Goal: Information Seeking & Learning: Learn about a topic

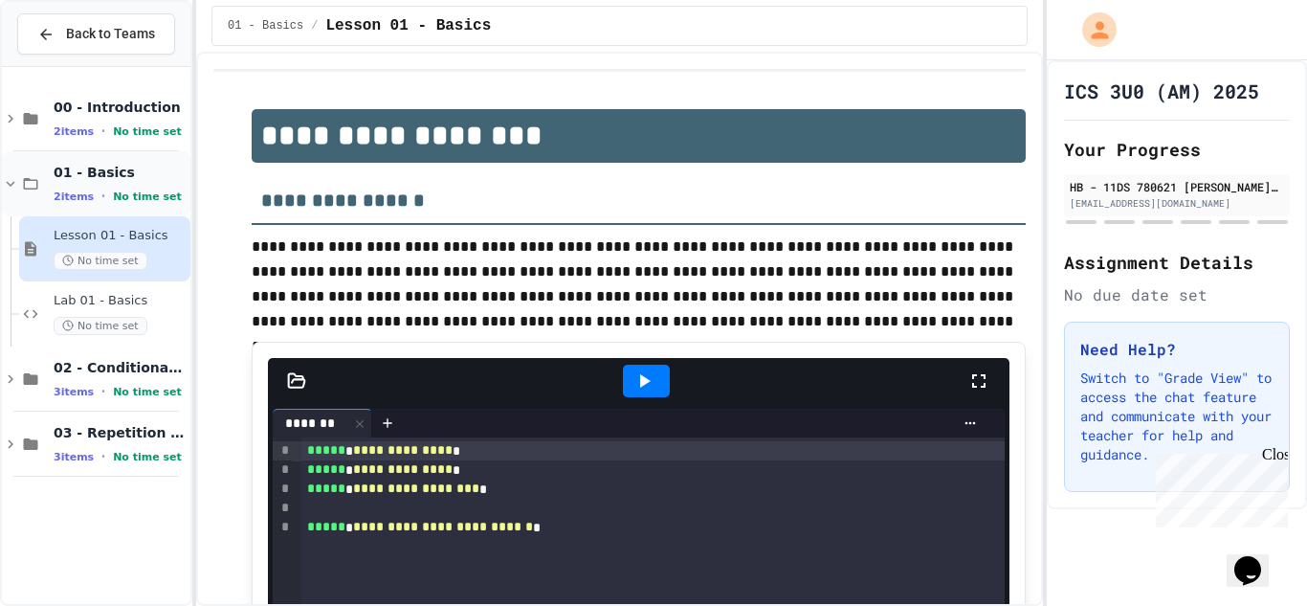
click at [13, 188] on icon at bounding box center [10, 183] width 17 height 17
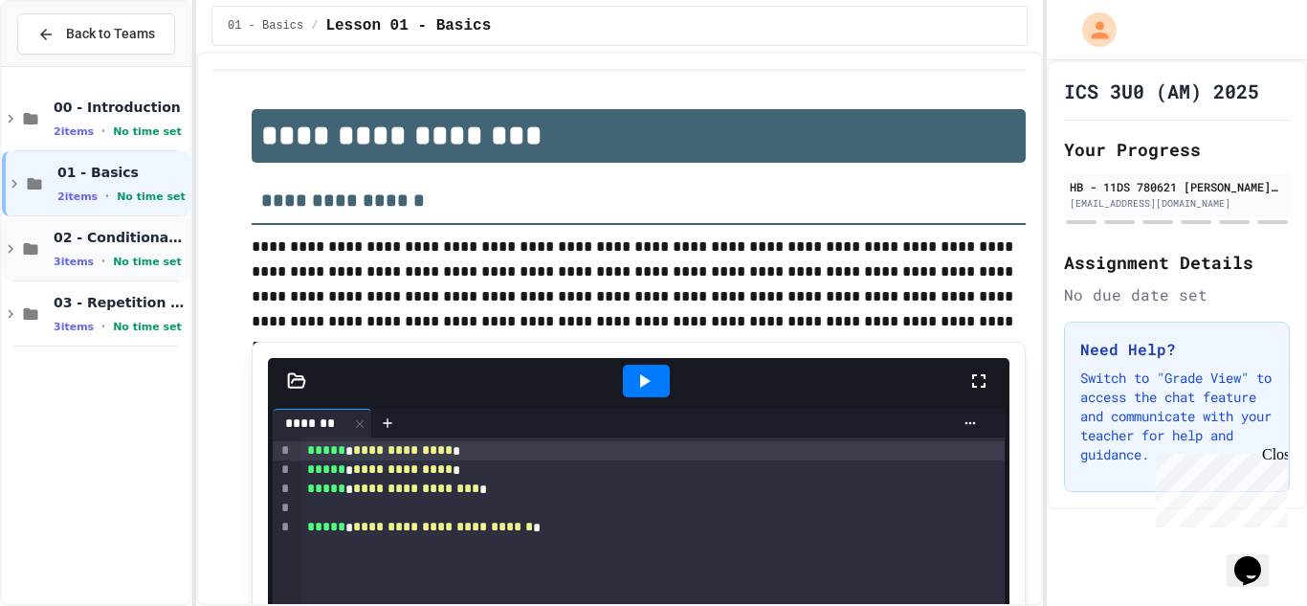
click at [7, 249] on icon at bounding box center [10, 248] width 17 height 17
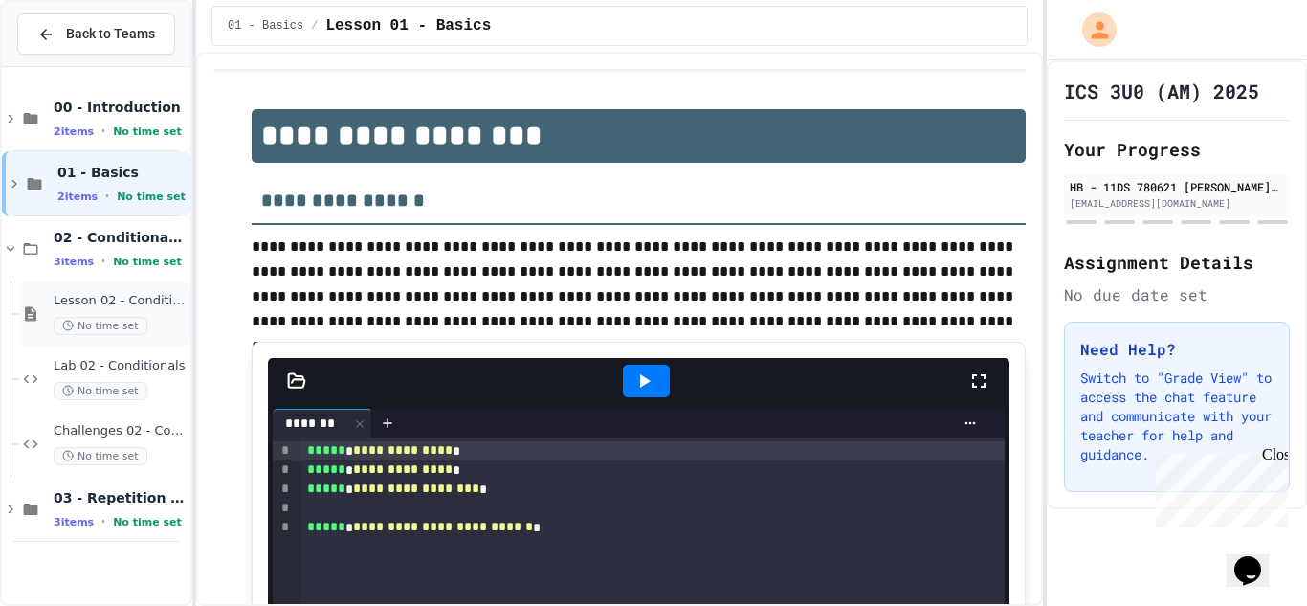
click at [91, 305] on span "Lesson 02 - Conditional Statements (if)" at bounding box center [120, 301] width 133 height 16
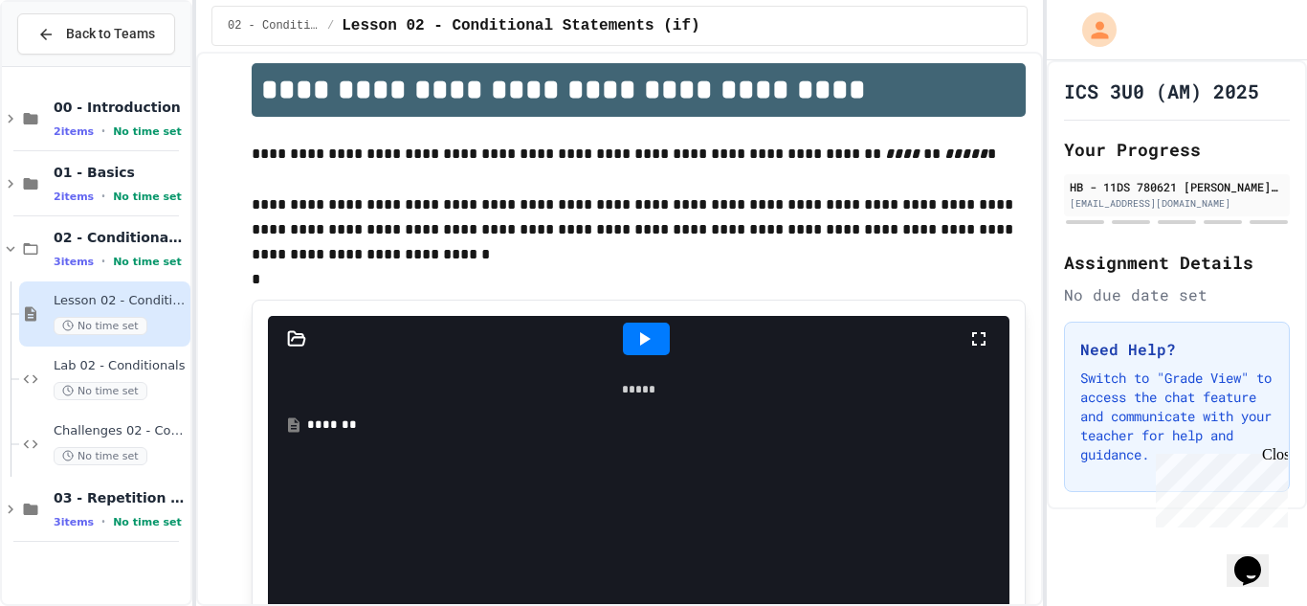
scroll to position [51, 0]
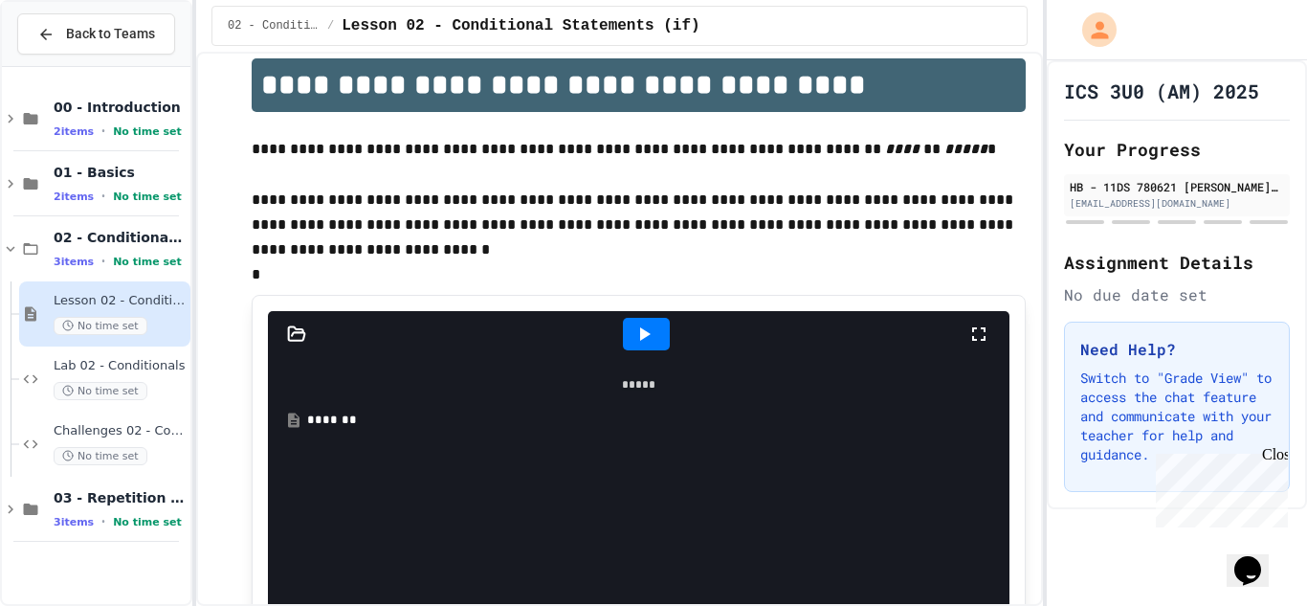
click at [355, 425] on div "*******" at bounding box center [652, 419] width 691 height 19
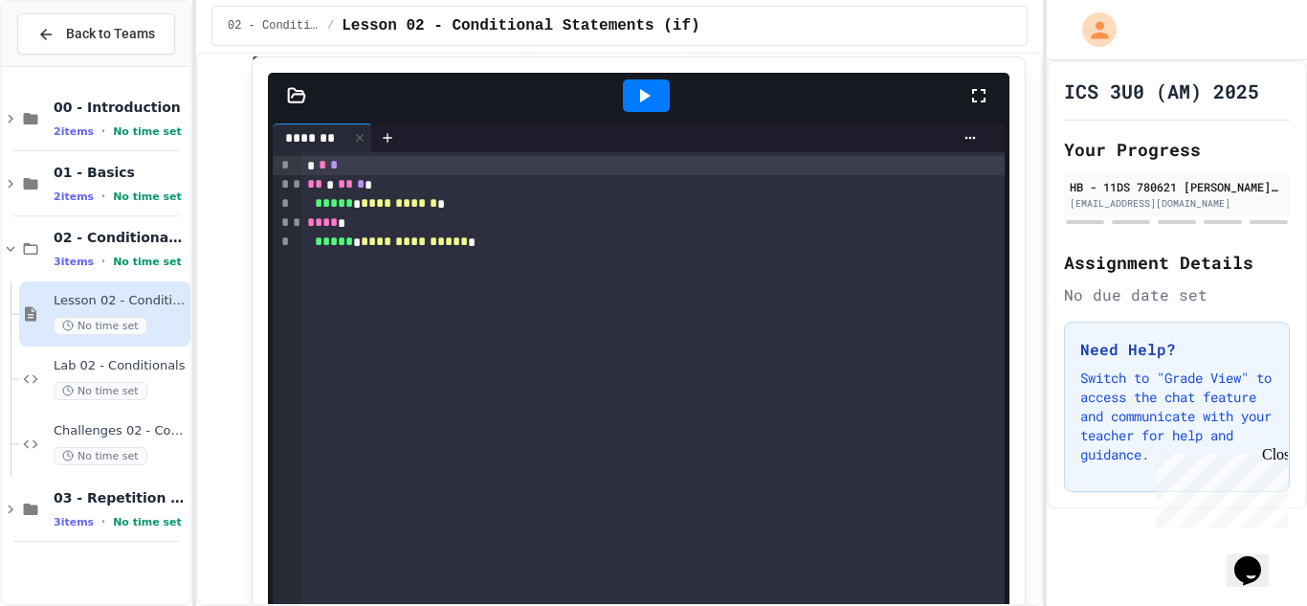
scroll to position [1674, 0]
click at [15, 509] on icon at bounding box center [10, 508] width 17 height 17
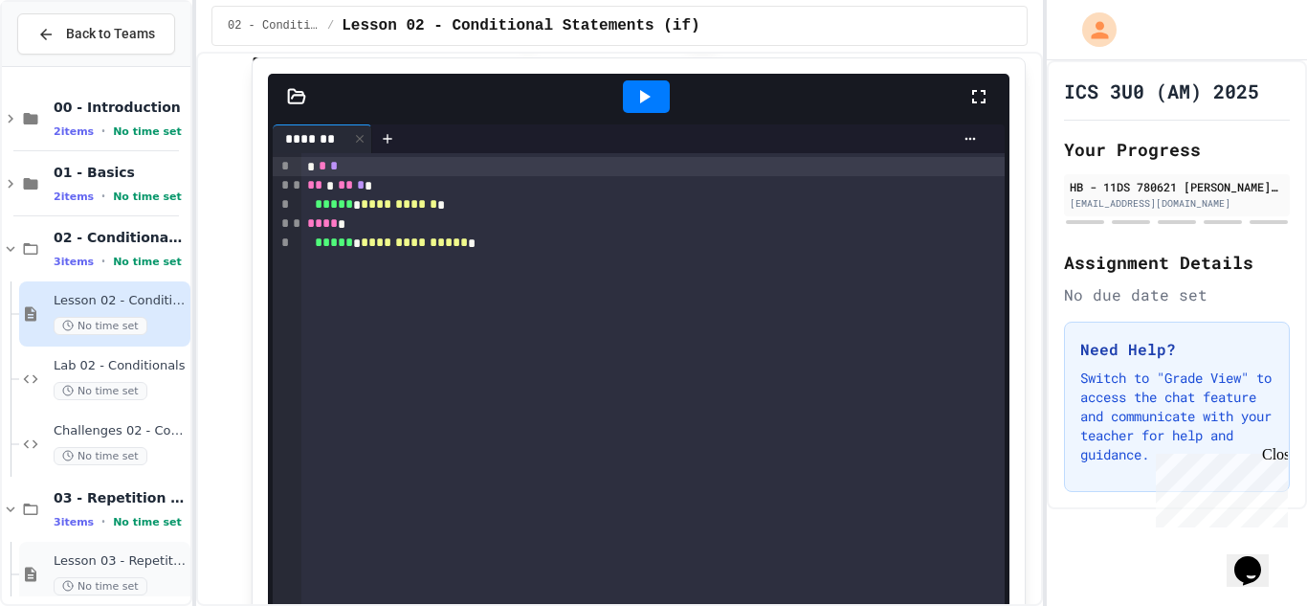
click at [82, 560] on span "Lesson 03 - Repetition" at bounding box center [120, 561] width 133 height 16
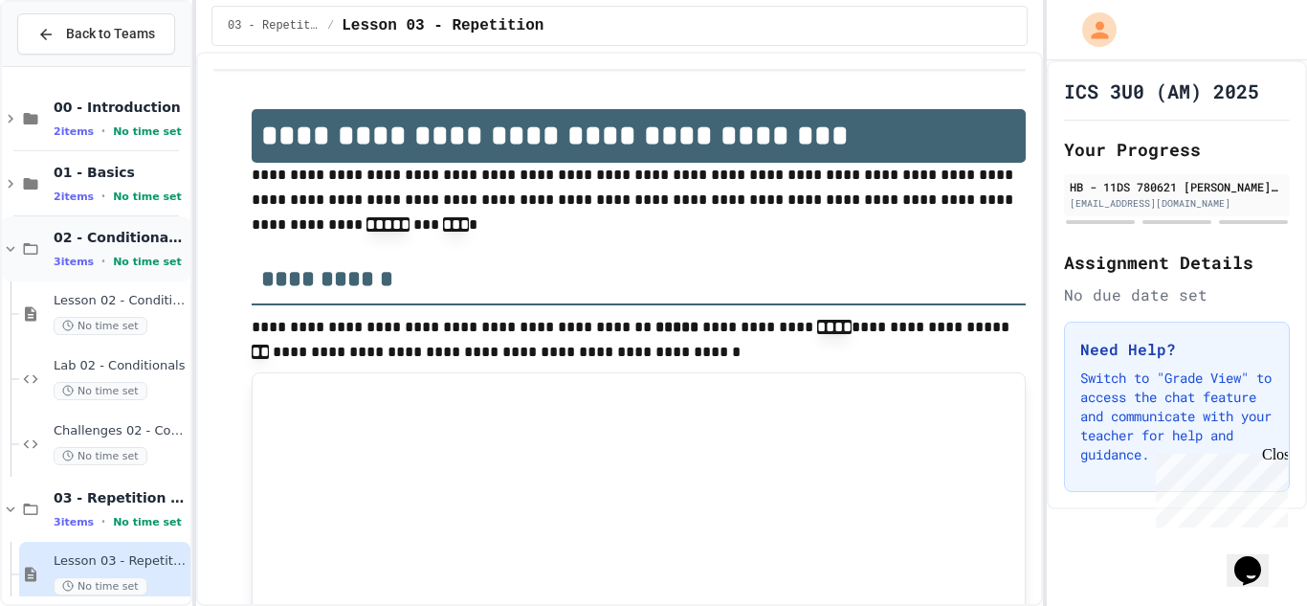
click at [8, 254] on icon at bounding box center [10, 248] width 17 height 17
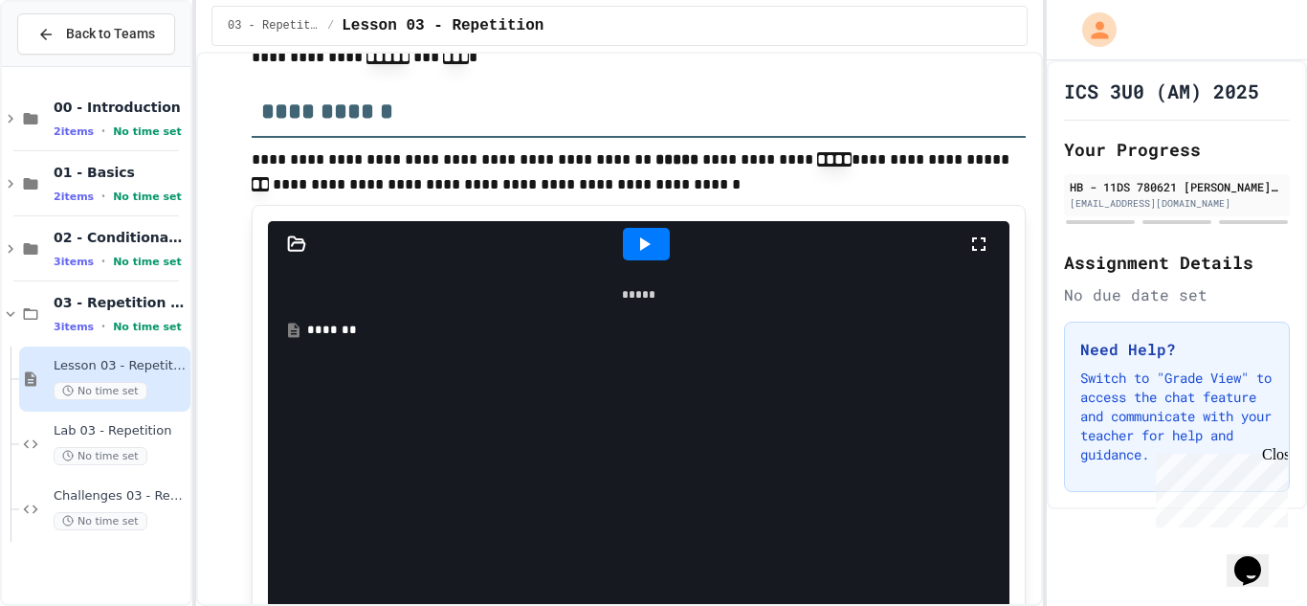
scroll to position [188, 0]
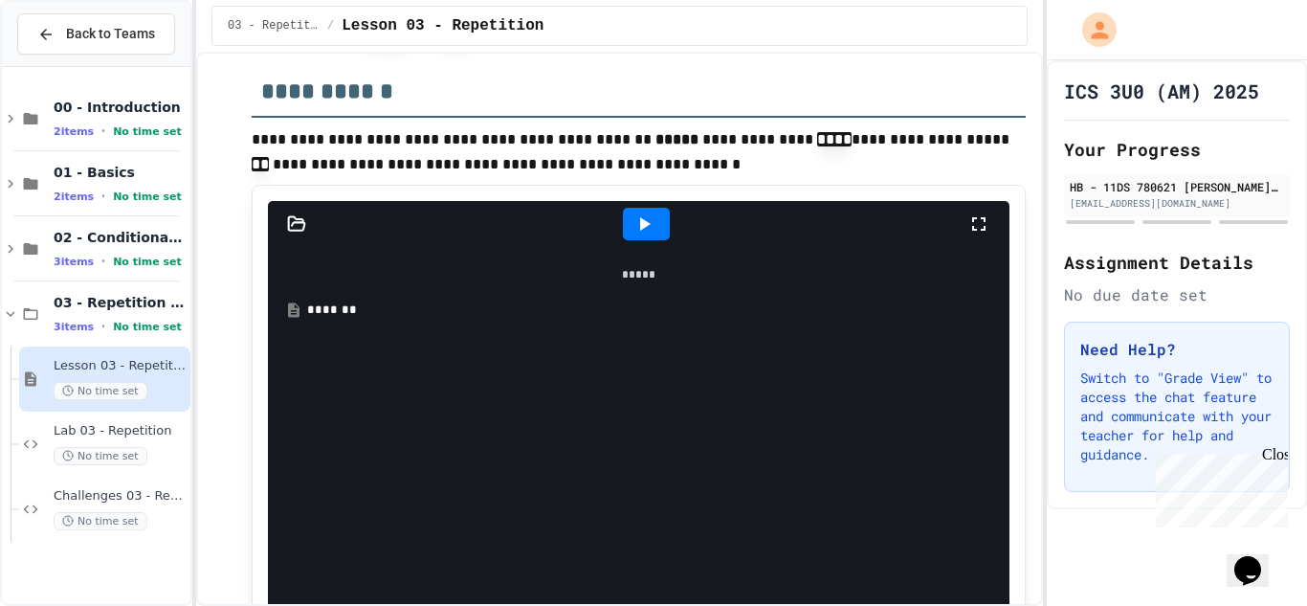
click at [345, 313] on div "*******" at bounding box center [652, 309] width 691 height 19
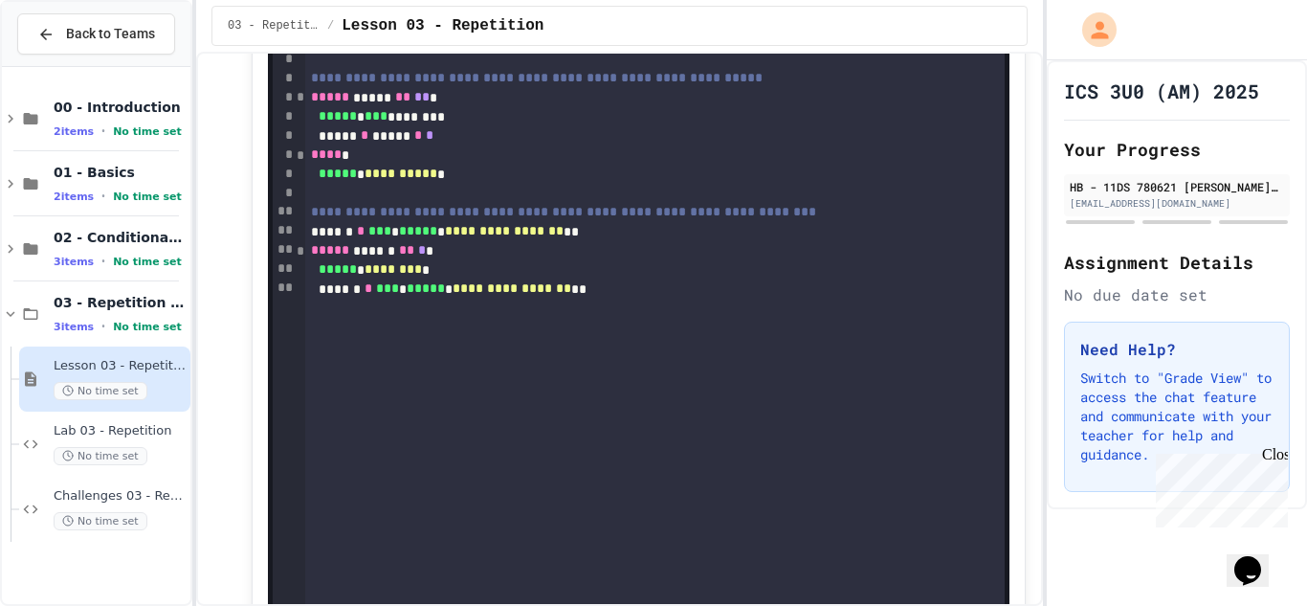
scroll to position [328, 0]
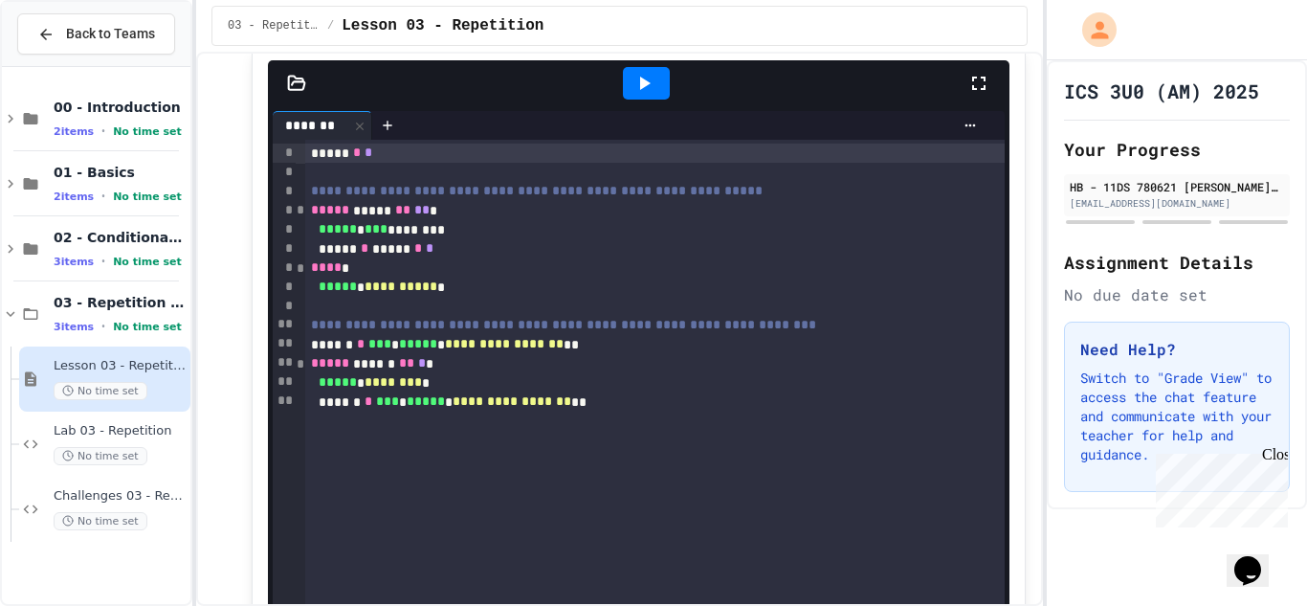
click at [632, 89] on icon at bounding box center [643, 83] width 23 height 23
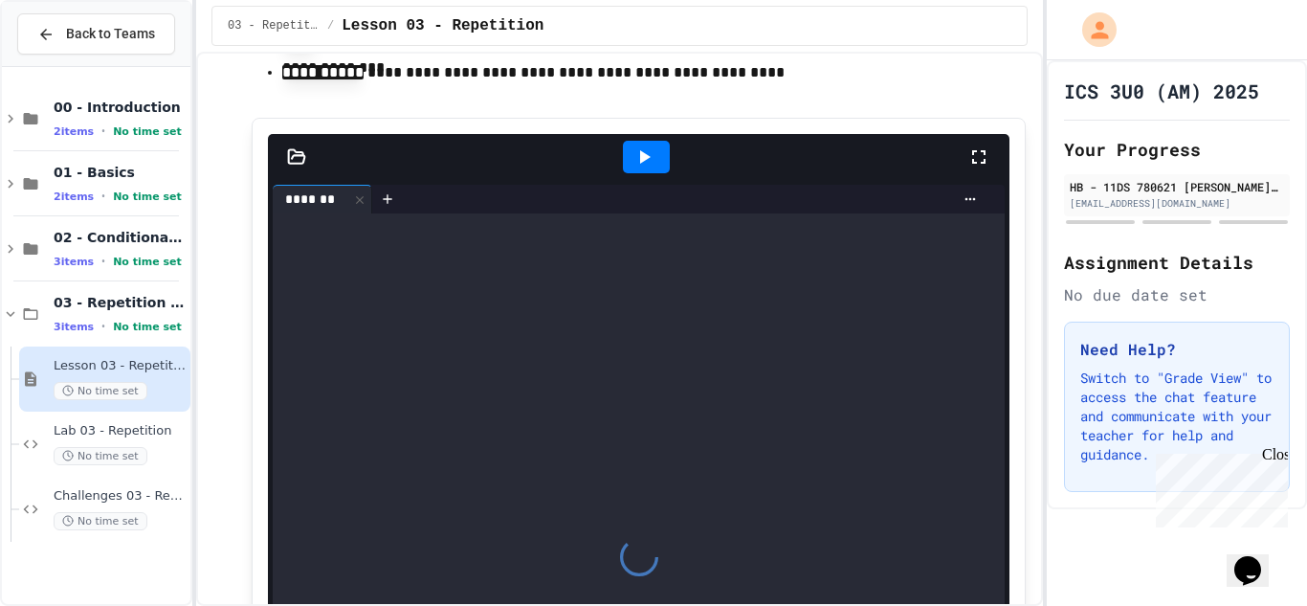
scroll to position [3240, 0]
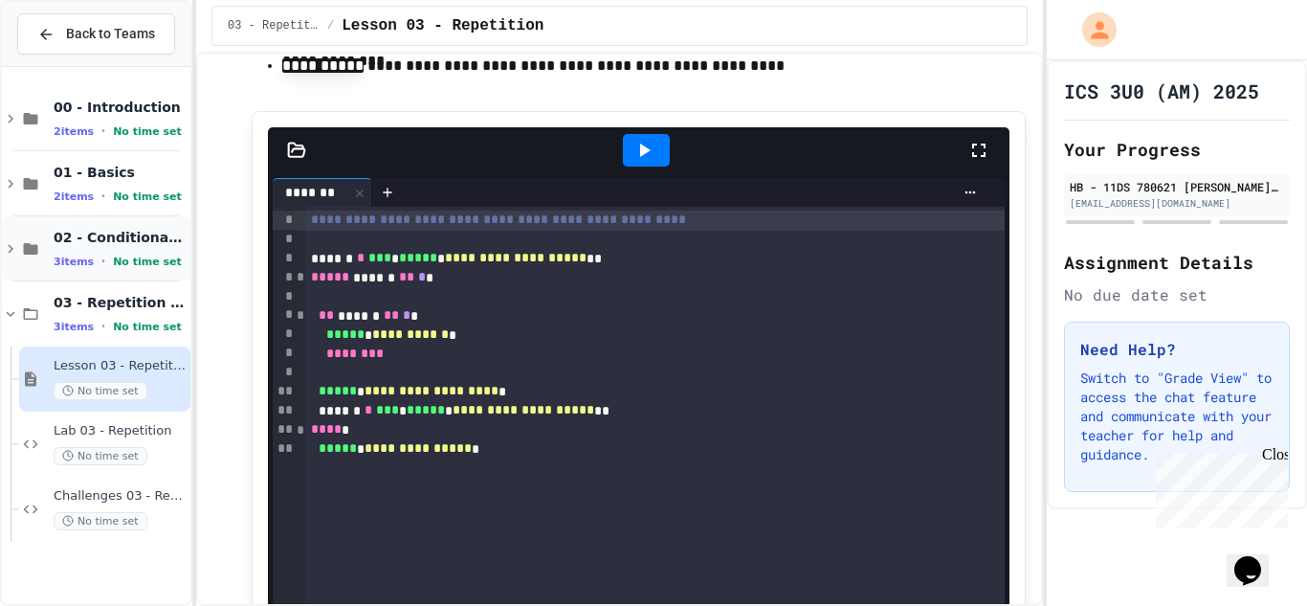
click at [6, 248] on icon at bounding box center [10, 248] width 17 height 17
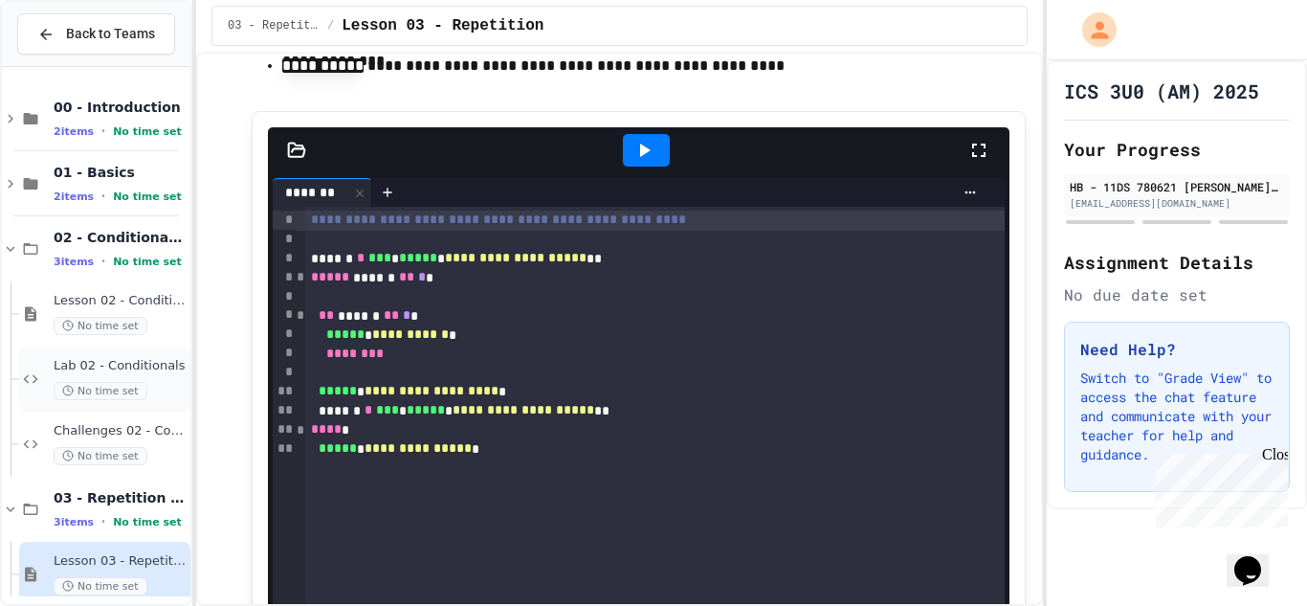
click at [109, 371] on span "Lab 02 - Conditionals" at bounding box center [120, 366] width 133 height 16
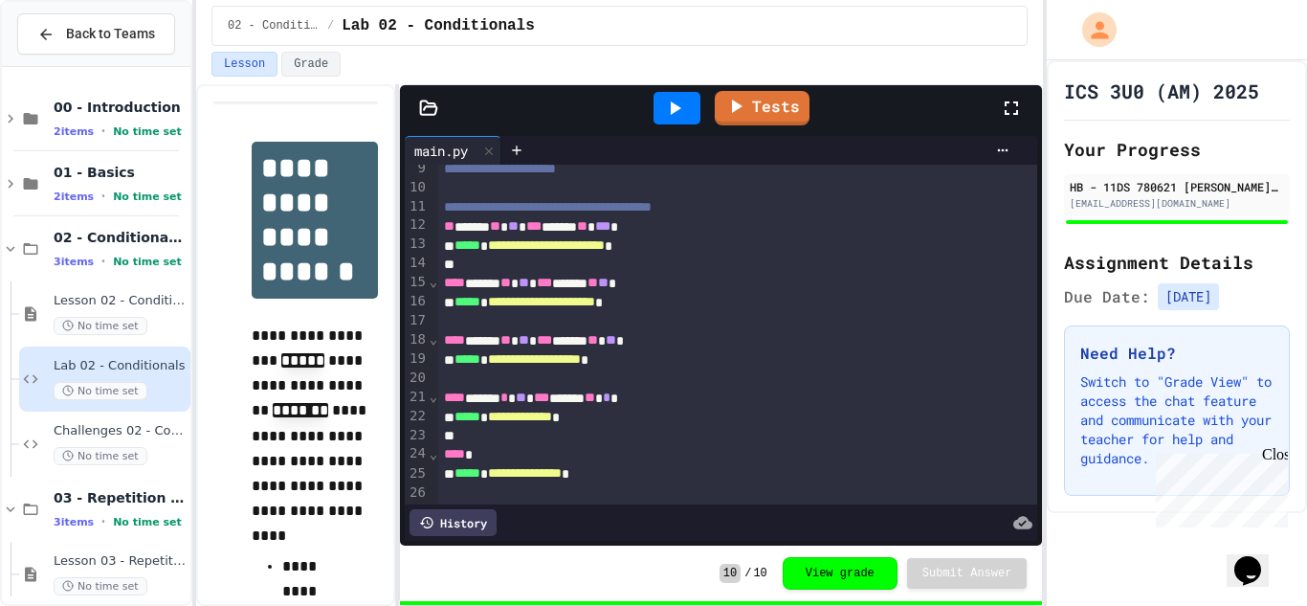
scroll to position [260, 0]
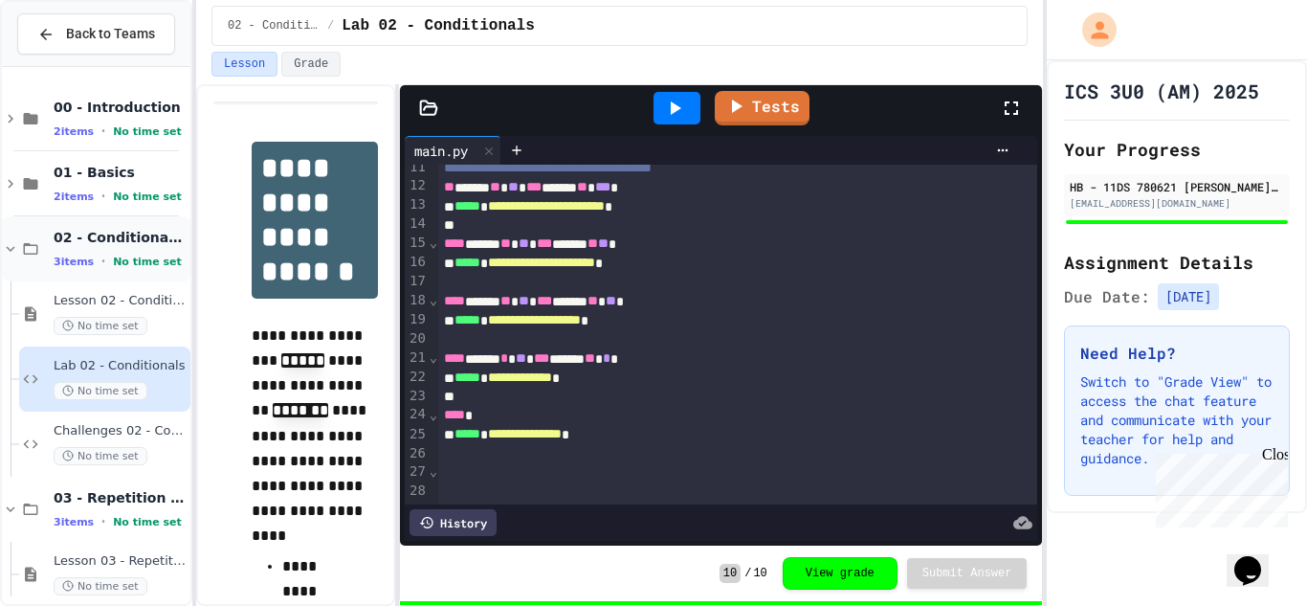
click at [11, 249] on icon at bounding box center [11, 249] width 9 height 6
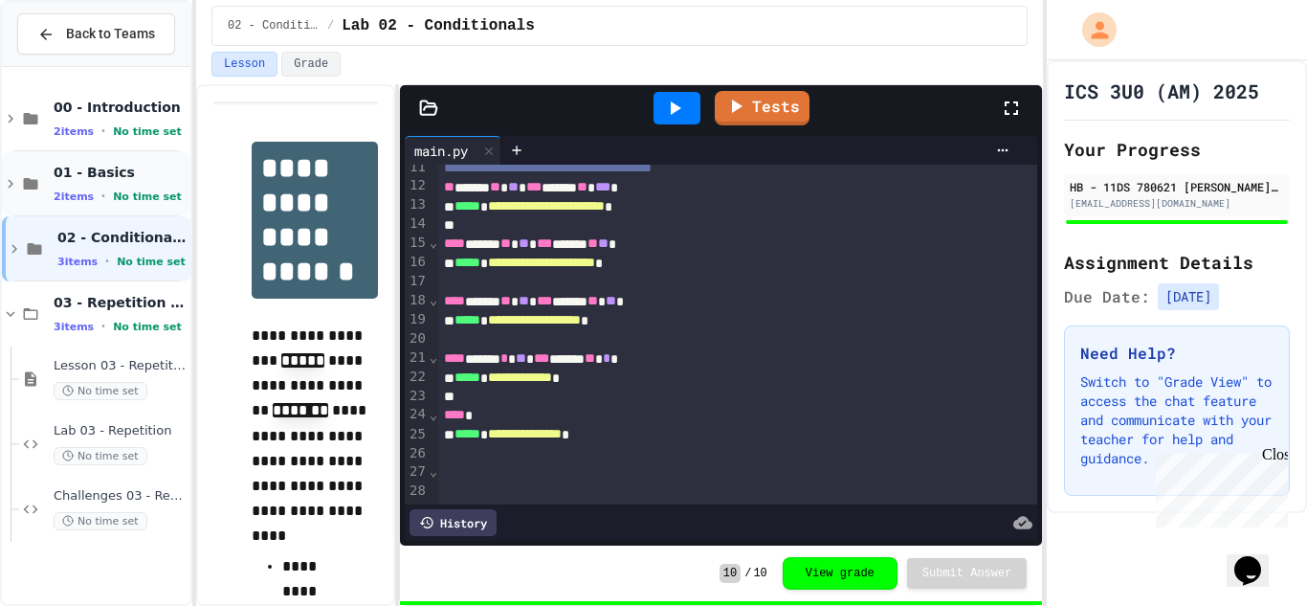
click at [8, 188] on icon at bounding box center [10, 183] width 17 height 17
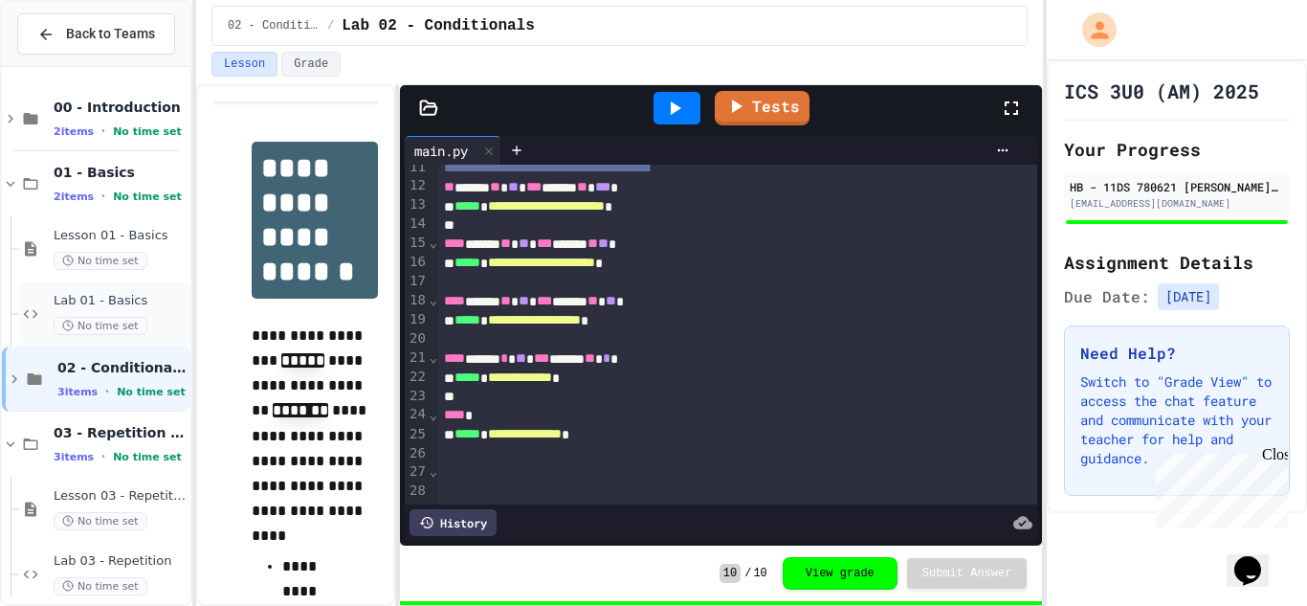
click at [75, 304] on span "Lab 01 - Basics" at bounding box center [120, 301] width 133 height 16
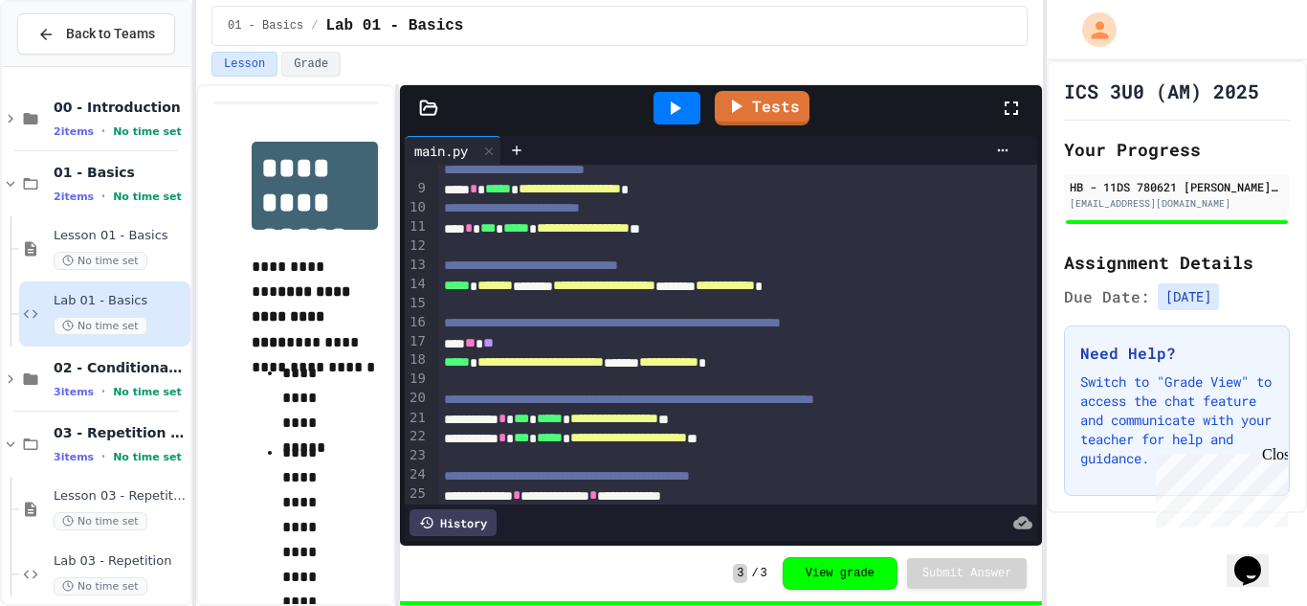
scroll to position [213, 0]
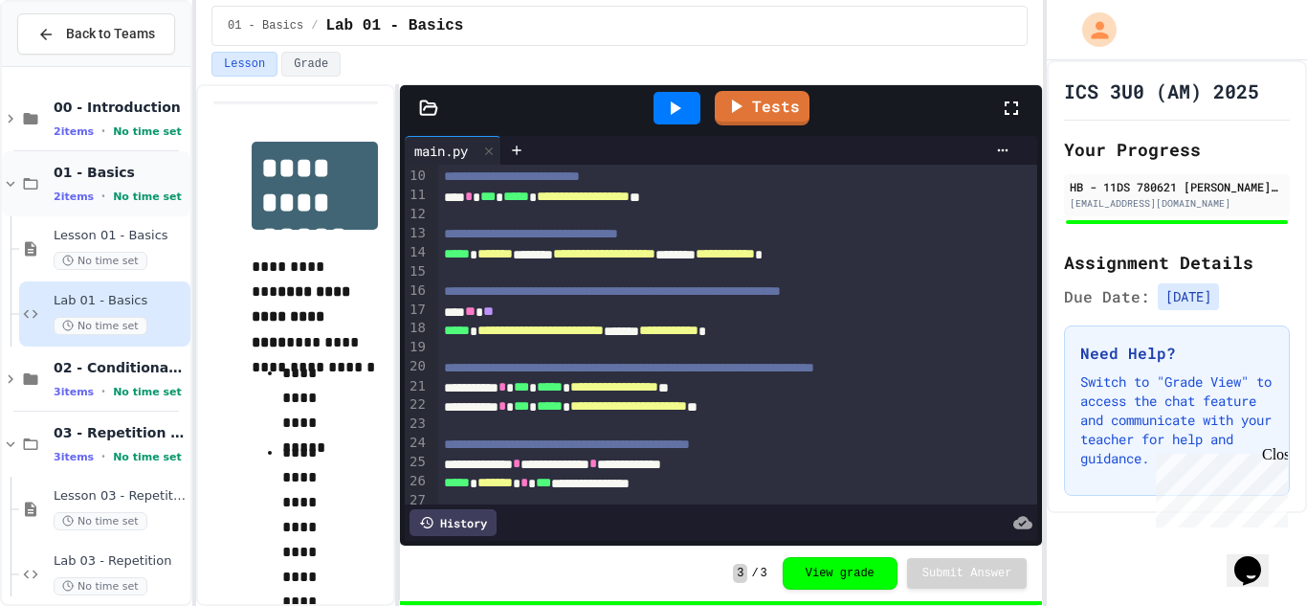
click at [11, 180] on icon at bounding box center [10, 183] width 17 height 17
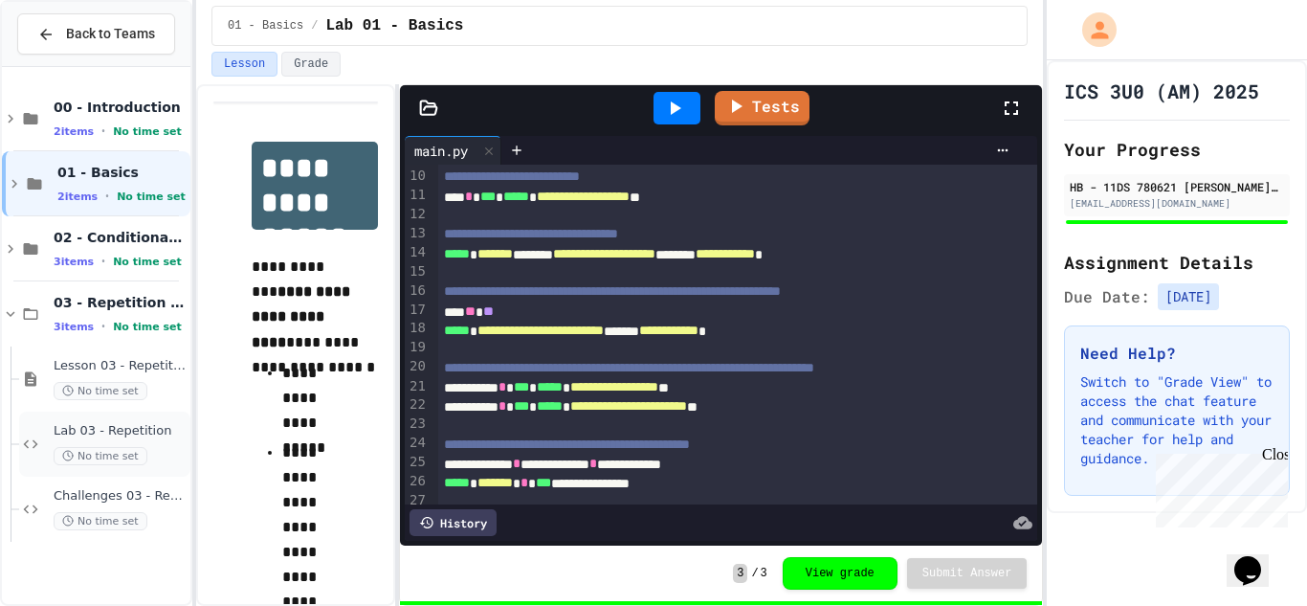
click at [88, 435] on span "Lab 03 - Repetition" at bounding box center [120, 431] width 133 height 16
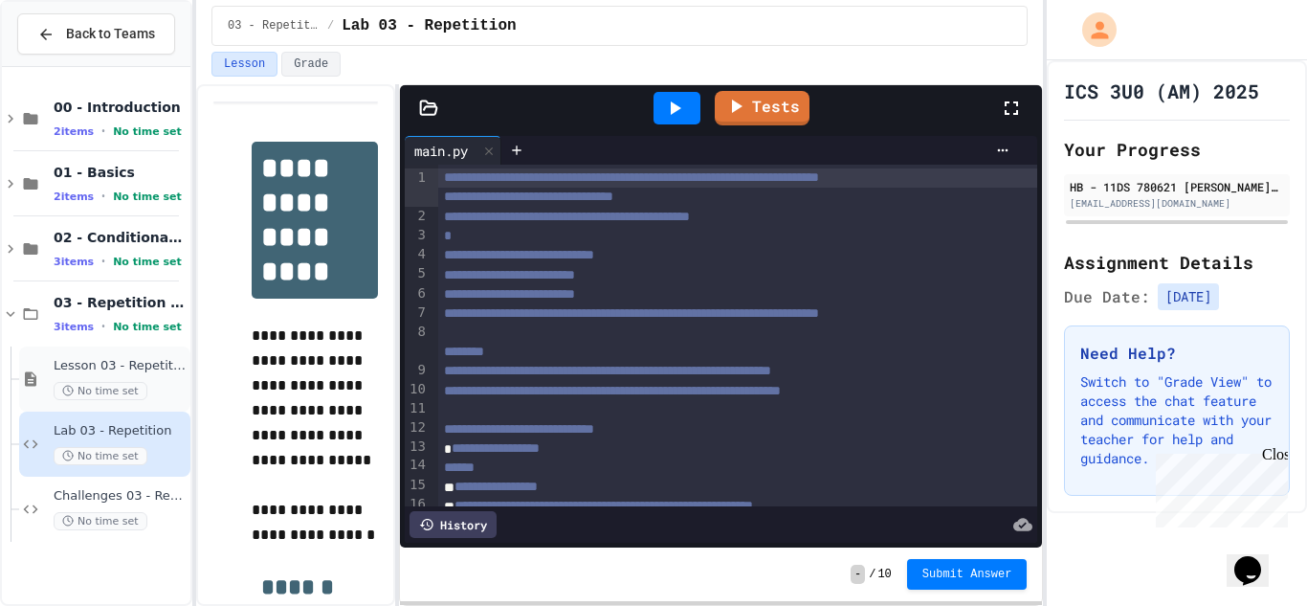
click at [125, 364] on span "Lesson 03 - Repetition" at bounding box center [120, 366] width 133 height 16
